Goal: Find specific page/section: Find specific page/section

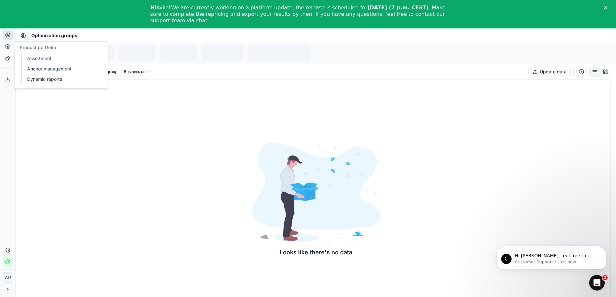
click at [8, 47] on icon at bounding box center [7, 46] width 5 height 5
click at [39, 57] on link "Assortment" at bounding box center [62, 58] width 75 height 9
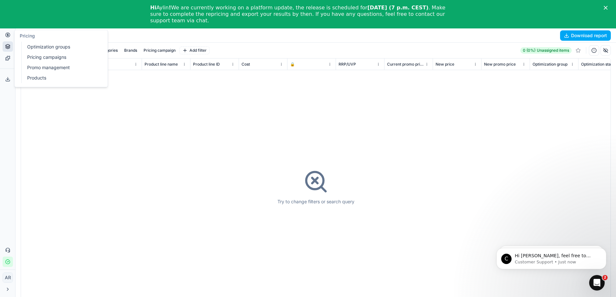
click at [6, 35] on circle at bounding box center [7, 35] width 4 height 4
click at [8, 59] on icon at bounding box center [7, 58] width 5 height 5
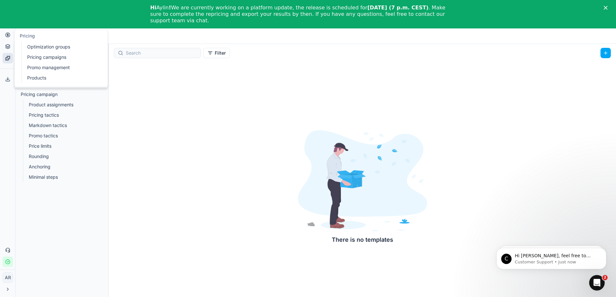
click at [7, 39] on button "Pricing" at bounding box center [8, 35] width 10 height 10
click at [37, 49] on link "Optimization groups" at bounding box center [62, 46] width 75 height 9
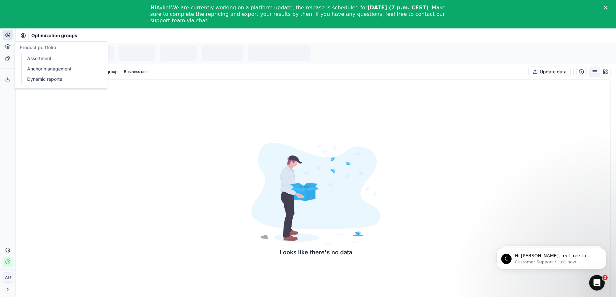
click at [11, 48] on button "Product portfolio" at bounding box center [8, 46] width 10 height 10
click at [41, 57] on link "Assortment" at bounding box center [62, 58] width 75 height 9
